Goal: Navigation & Orientation: Find specific page/section

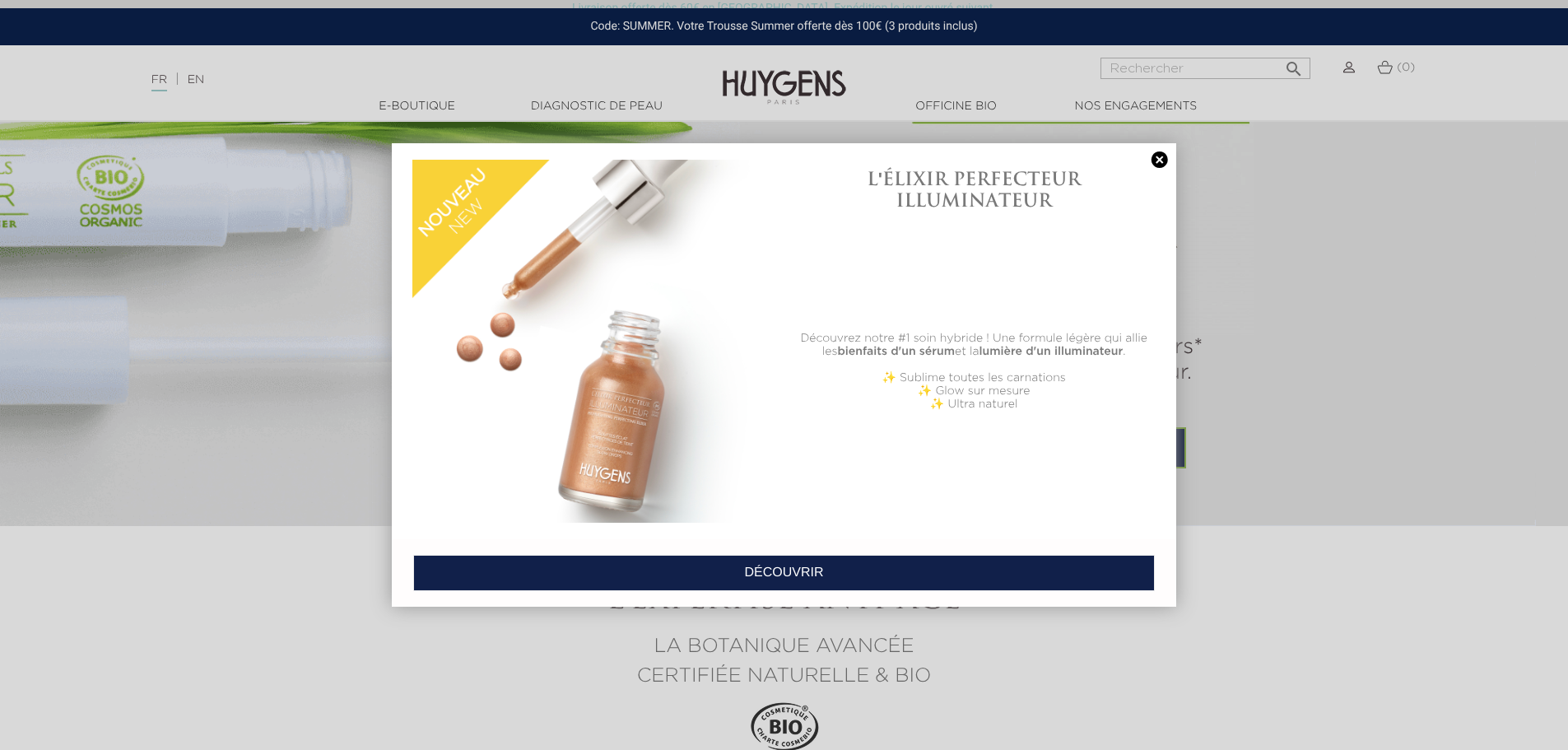
scroll to position [1152, 0]
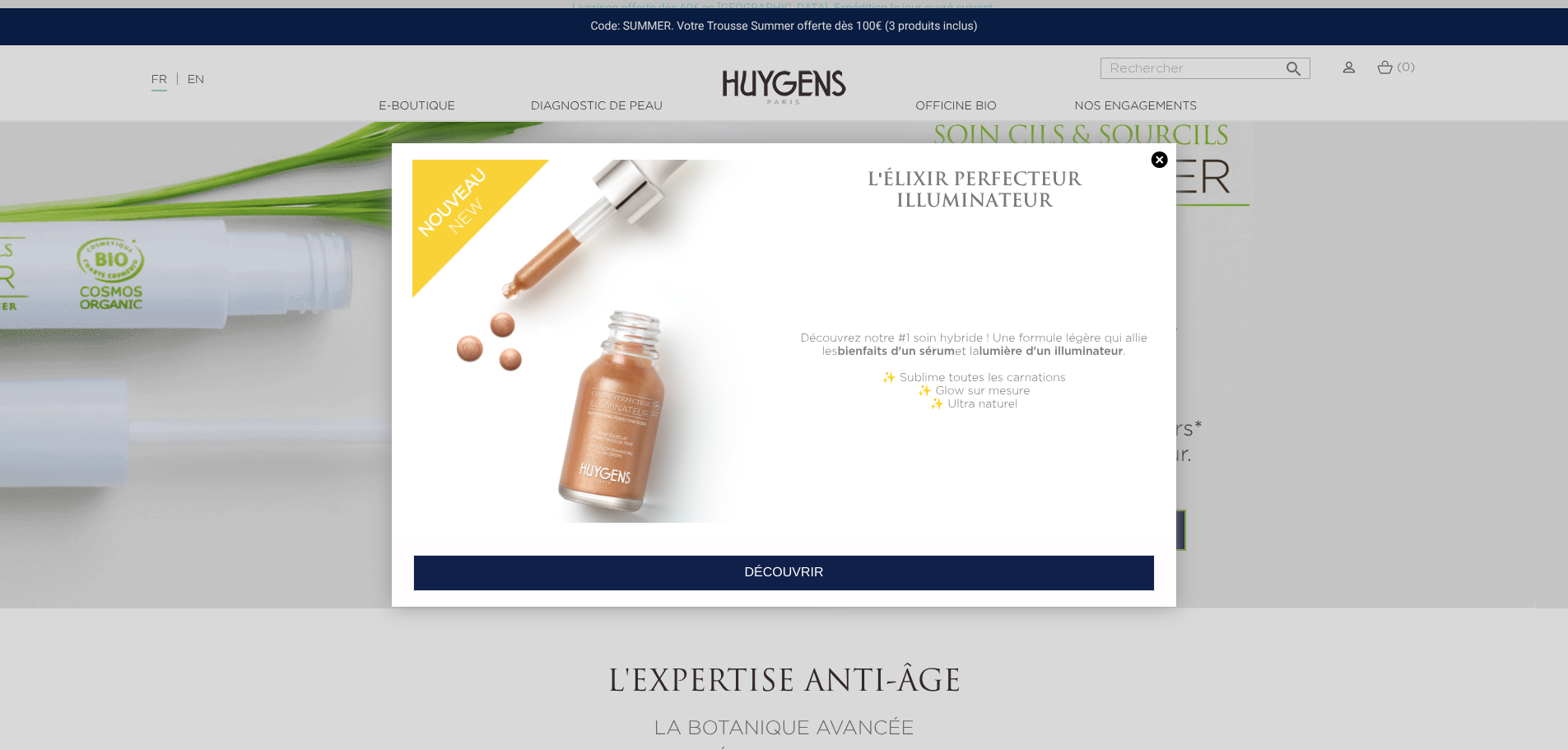
click at [1162, 165] on link at bounding box center [1160, 159] width 23 height 17
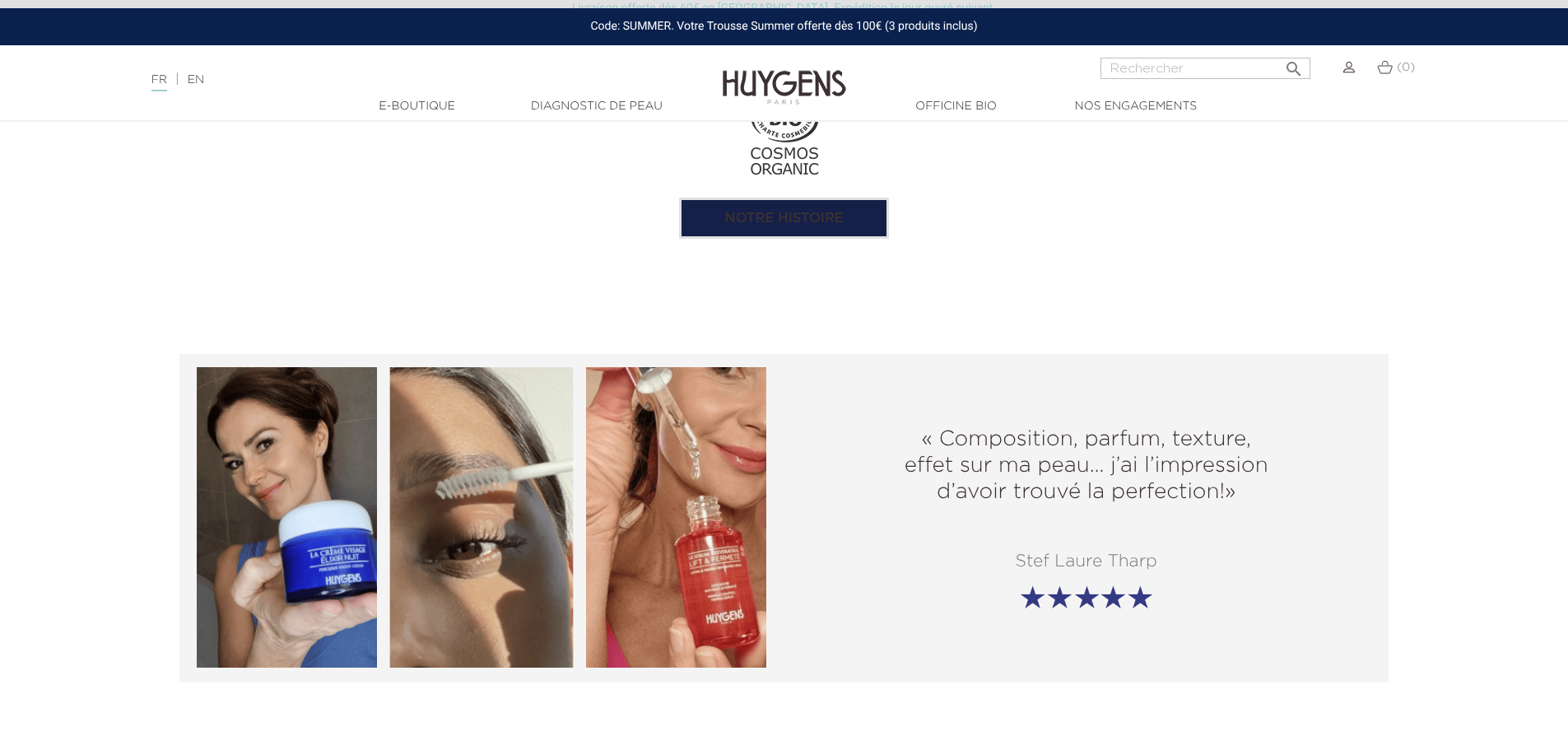
scroll to position [1647, 0]
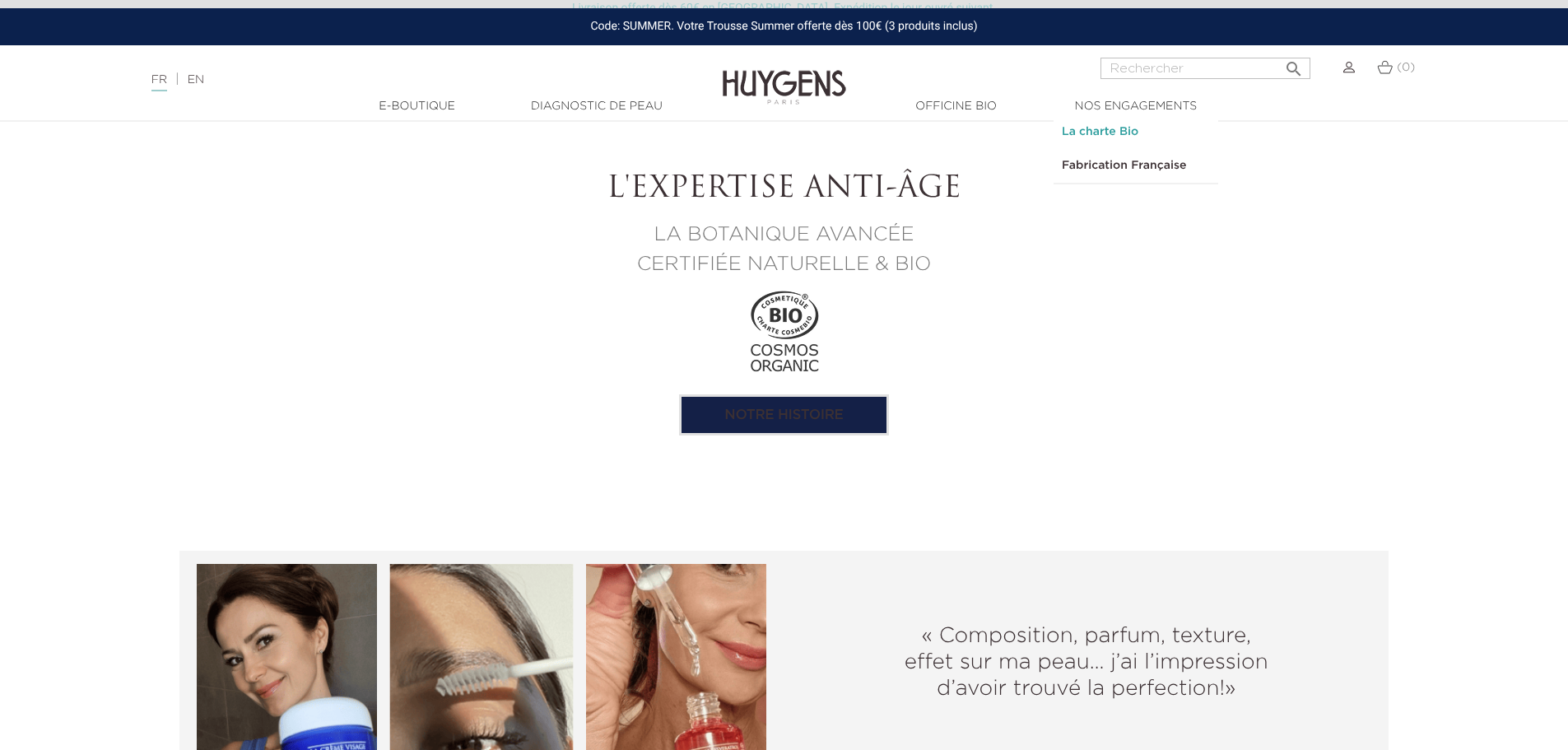
click at [1109, 127] on link "La charte Bio" at bounding box center [1135, 133] width 165 height 34
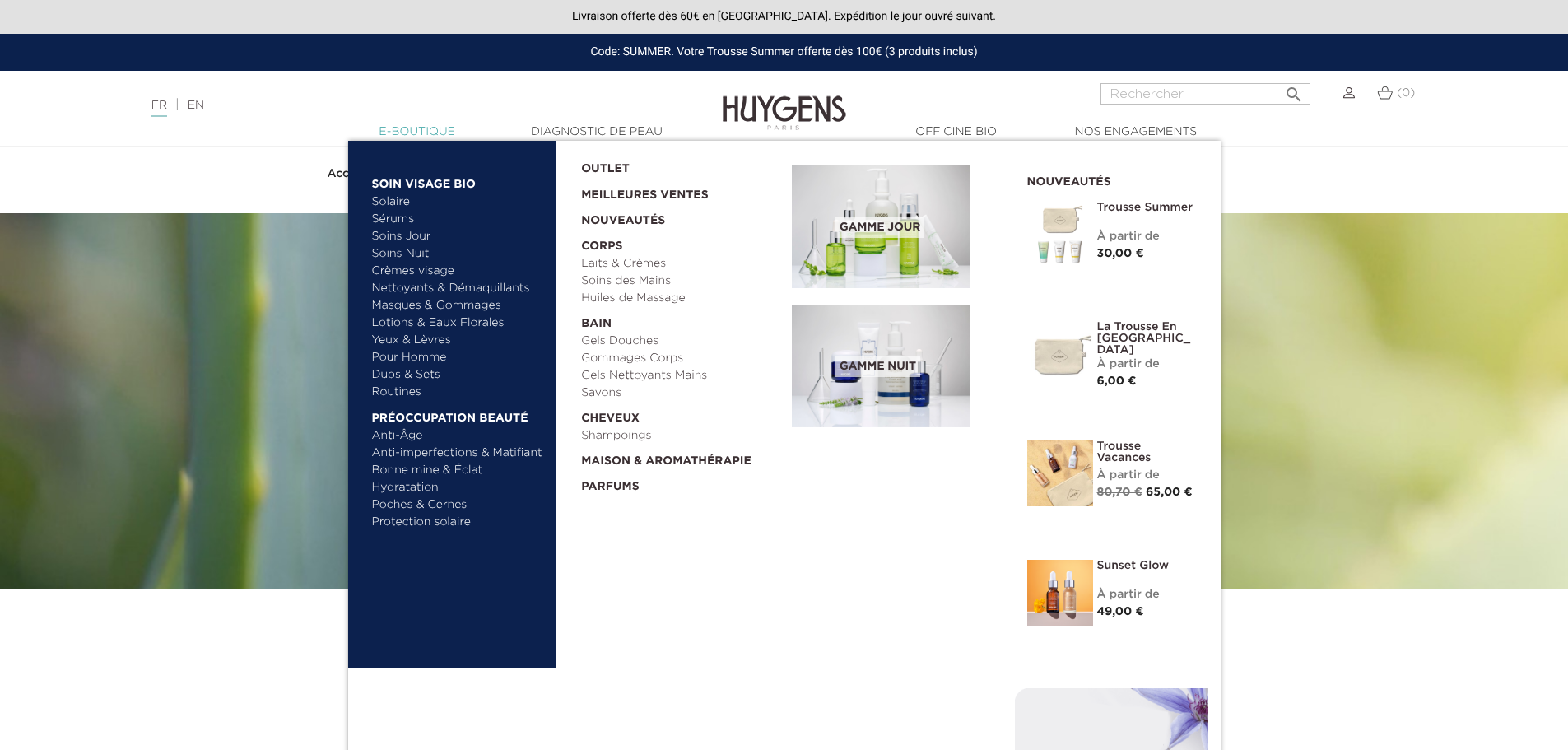
click at [393, 139] on link "  E-Boutique" at bounding box center [417, 132] width 165 height 17
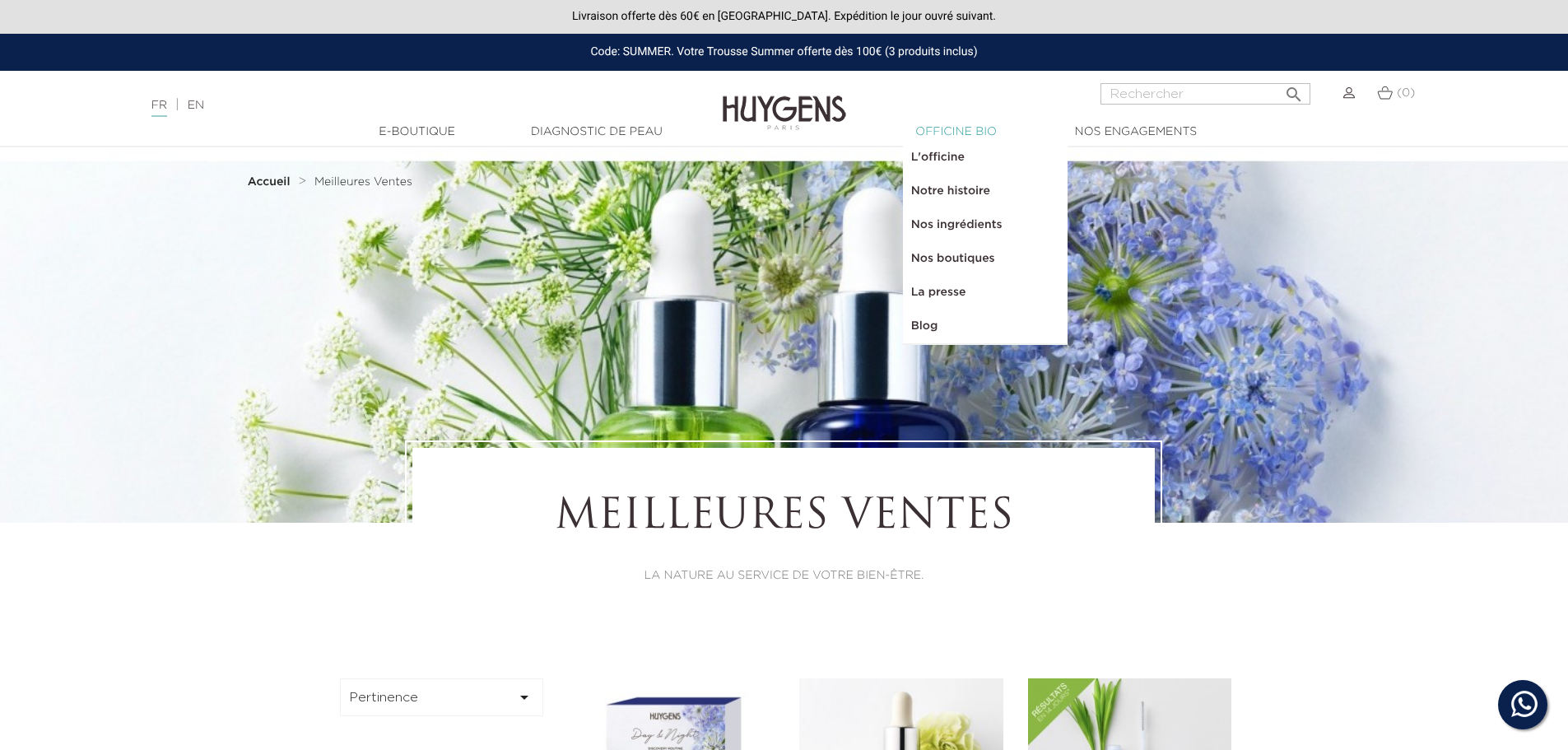
click at [956, 136] on link "  Officine Bio" at bounding box center [956, 132] width 165 height 17
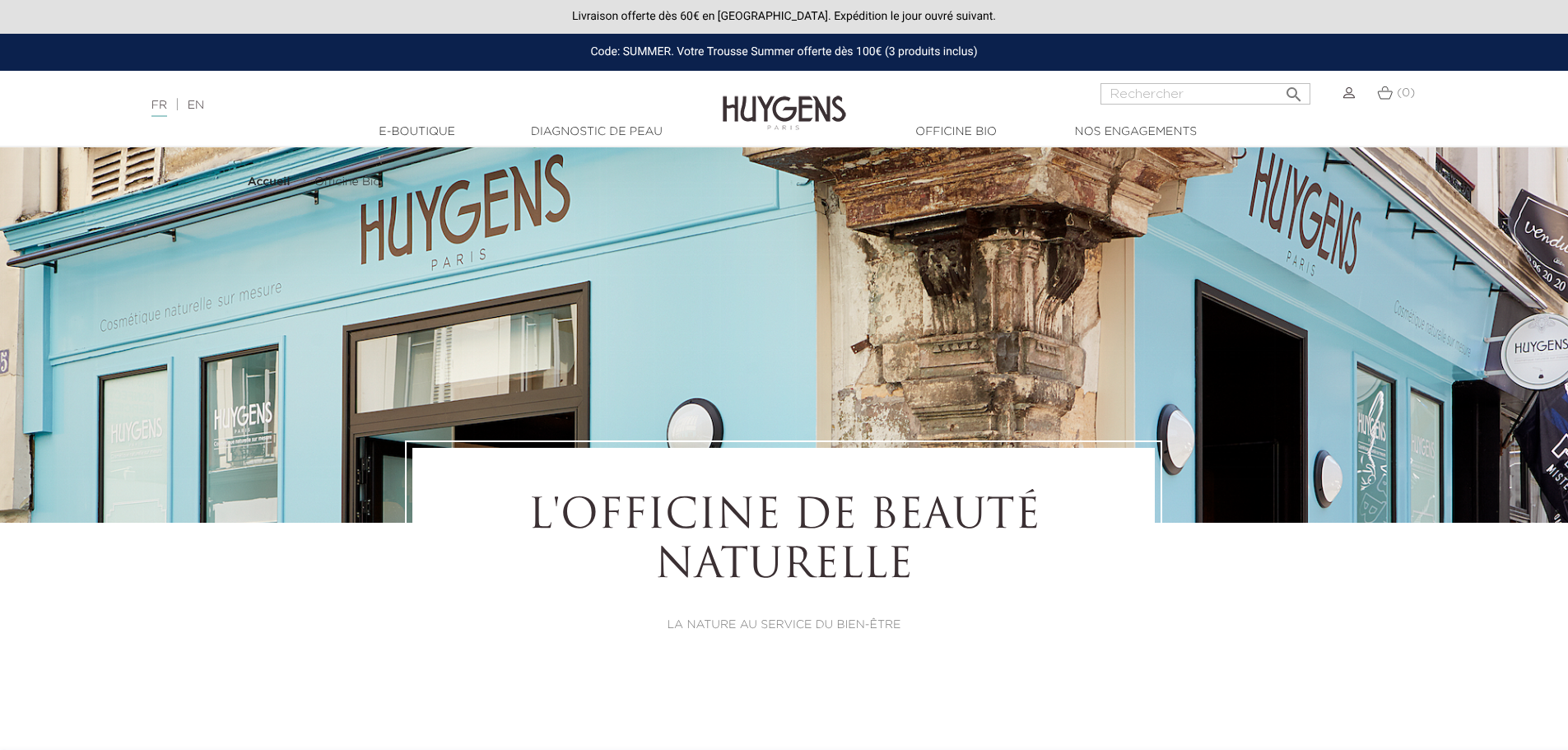
select select "FR"
